Goal: Task Accomplishment & Management: Manage account settings

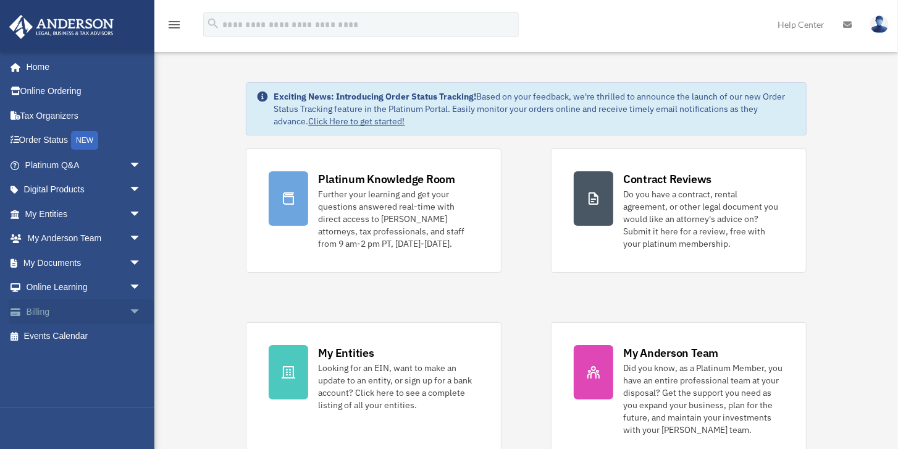
click at [129, 311] on span "arrow_drop_down" at bounding box center [141, 311] width 25 height 25
click at [88, 357] on link "Past Invoices" at bounding box center [88, 360] width 143 height 25
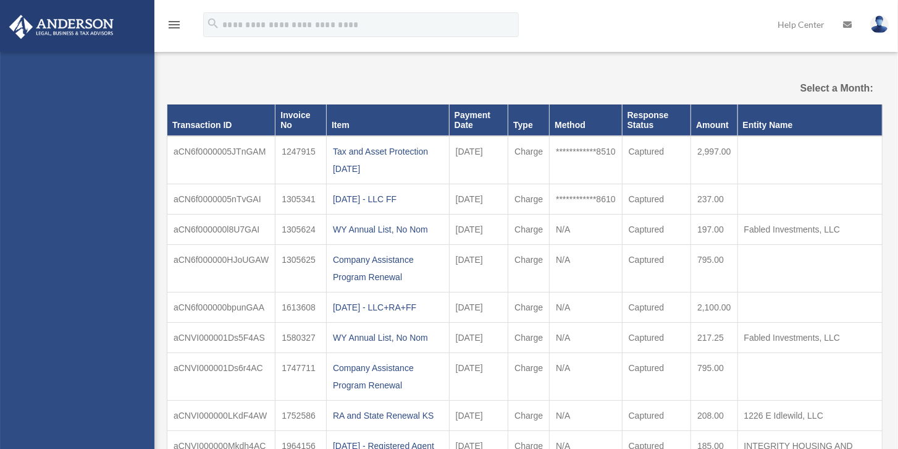
select select
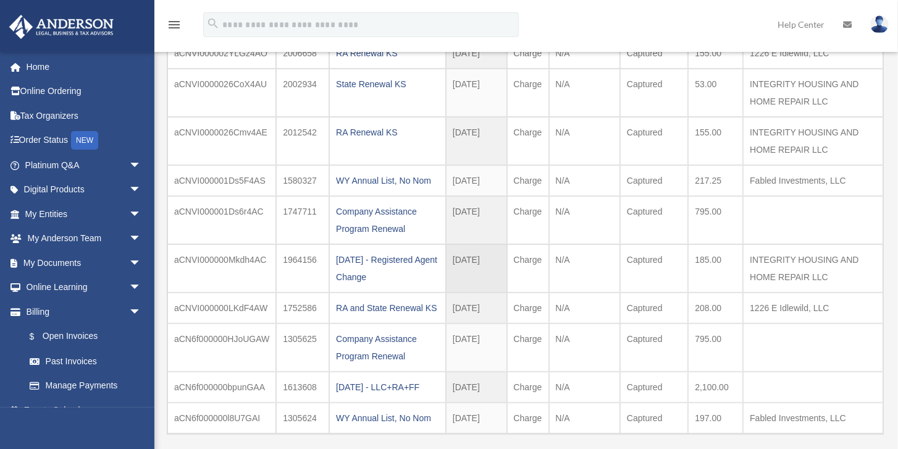
scroll to position [141, 0]
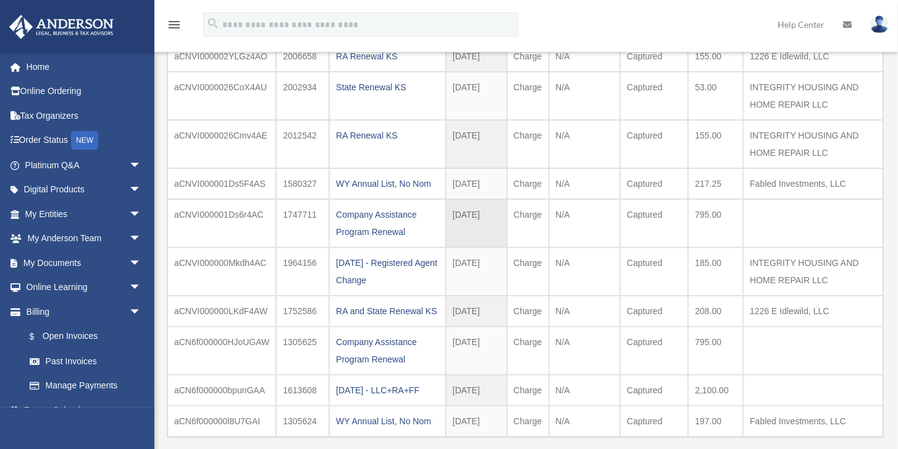
drag, startPoint x: 371, startPoint y: 213, endPoint x: 523, endPoint y: 208, distance: 152.1
click at [538, 208] on td "Charge" at bounding box center [528, 223] width 42 height 48
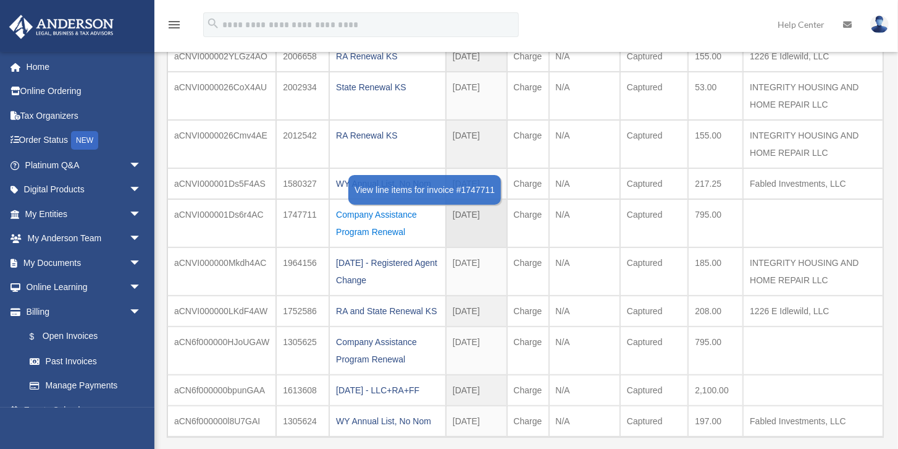
click at [399, 216] on div "Company Assistance Program Renewal" at bounding box center [387, 223] width 103 height 35
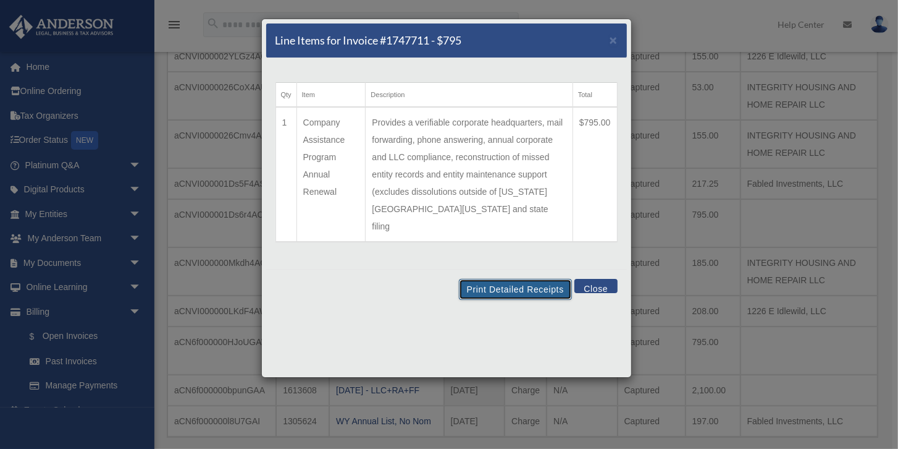
click at [513, 279] on button "Print Detailed Receipts" at bounding box center [515, 289] width 113 height 21
click at [591, 279] on button "Close" at bounding box center [596, 286] width 43 height 14
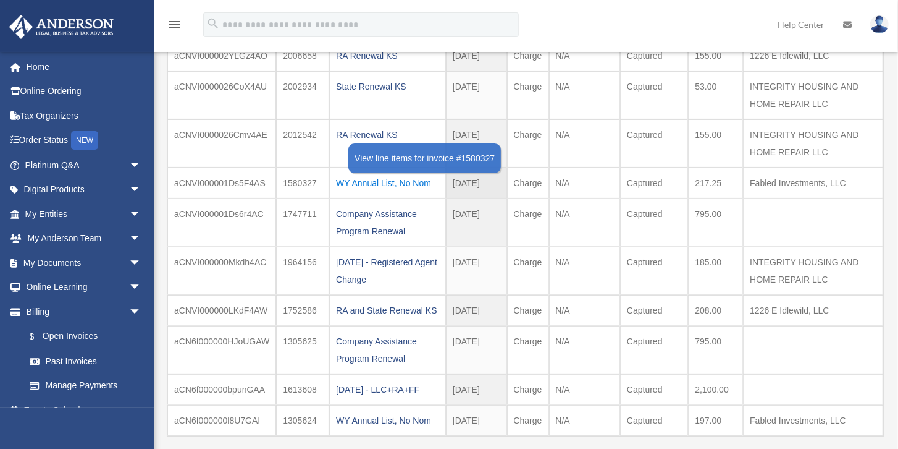
click at [379, 180] on div "WY Annual List, No Nom" at bounding box center [387, 182] width 103 height 17
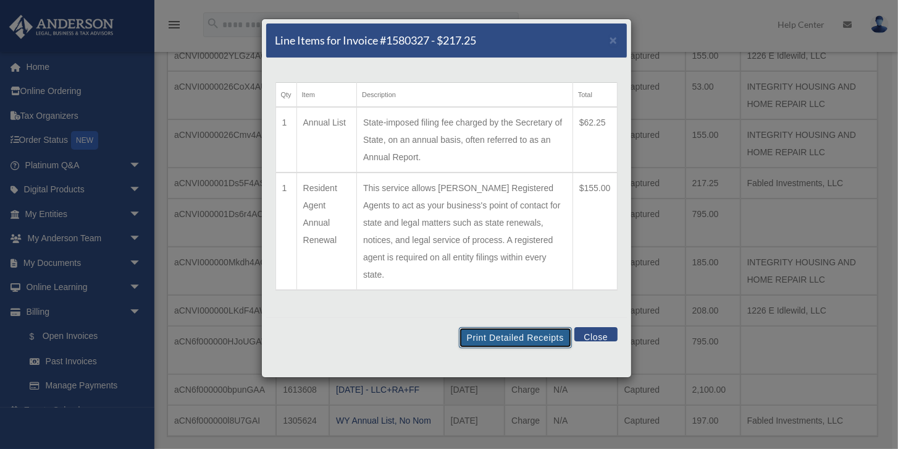
click at [504, 327] on button "Print Detailed Receipts" at bounding box center [515, 337] width 113 height 21
click at [604, 327] on button "Close" at bounding box center [596, 334] width 43 height 14
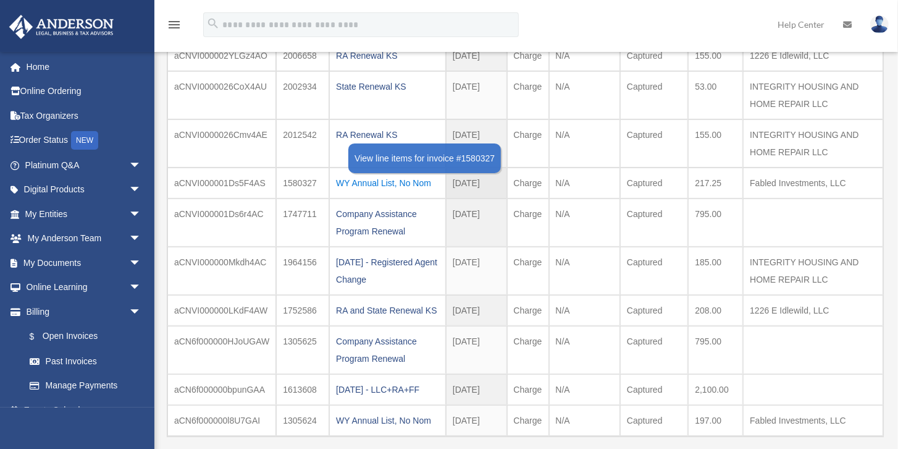
click at [427, 180] on div "WY Annual List, No Nom" at bounding box center [387, 182] width 103 height 17
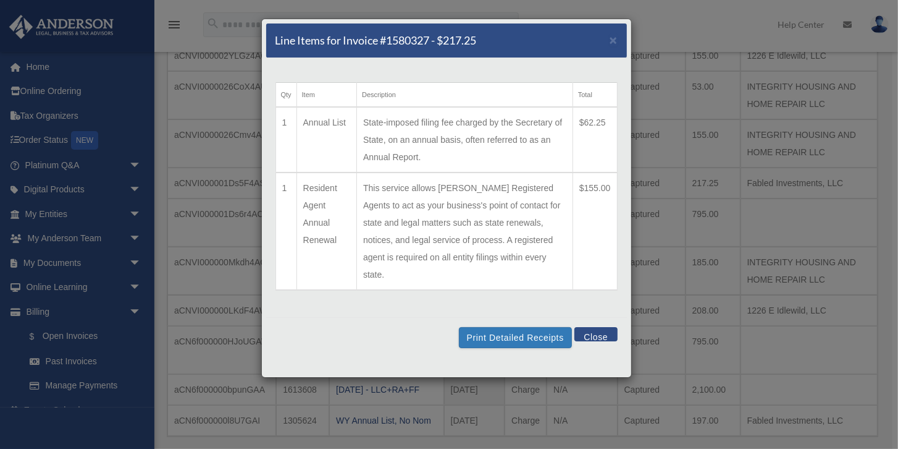
click at [610, 327] on button "Close" at bounding box center [596, 334] width 43 height 14
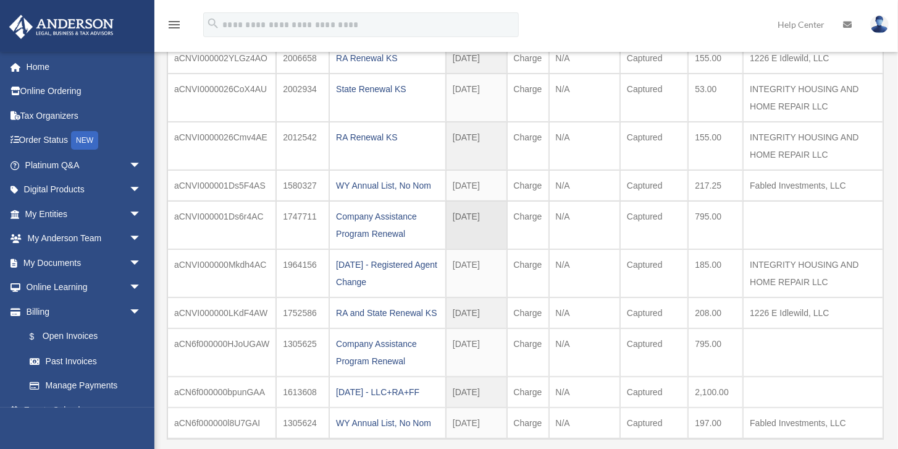
scroll to position [141, 0]
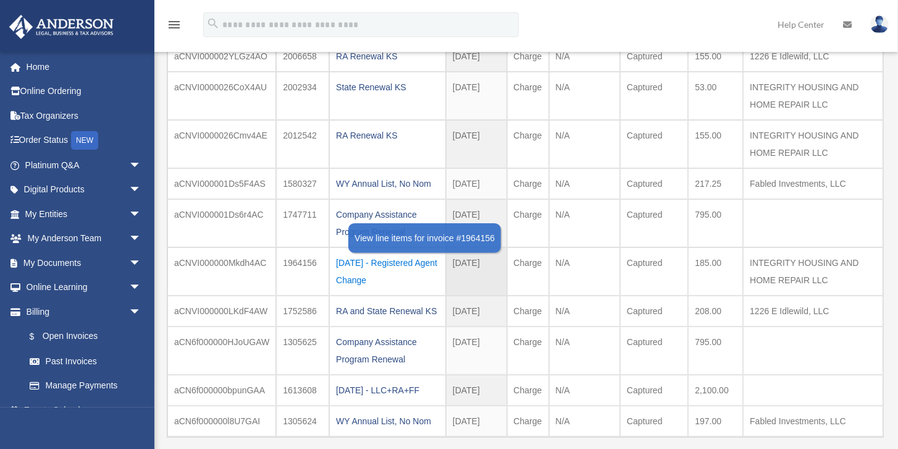
click at [393, 260] on div "[DATE] - Registered Agent Change" at bounding box center [387, 271] width 103 height 35
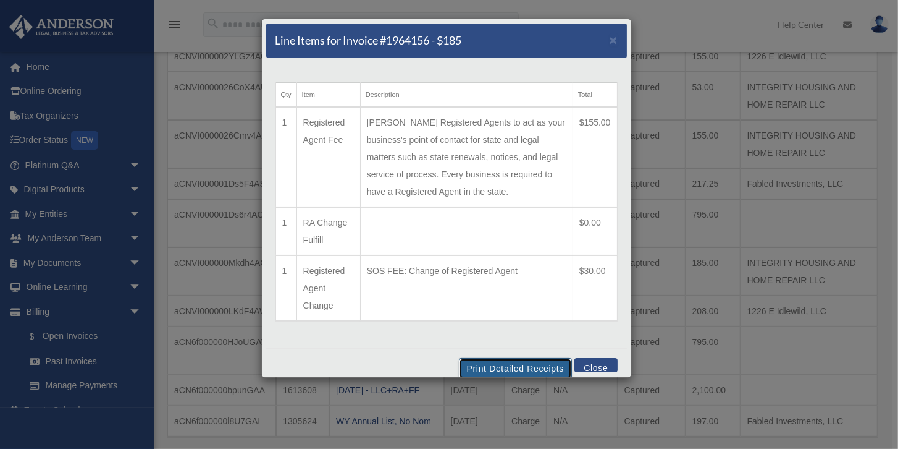
click at [488, 361] on button "Print Detailed Receipts" at bounding box center [515, 368] width 113 height 21
click at [591, 361] on button "Close" at bounding box center [596, 365] width 43 height 14
